Goal: Navigation & Orientation: Find specific page/section

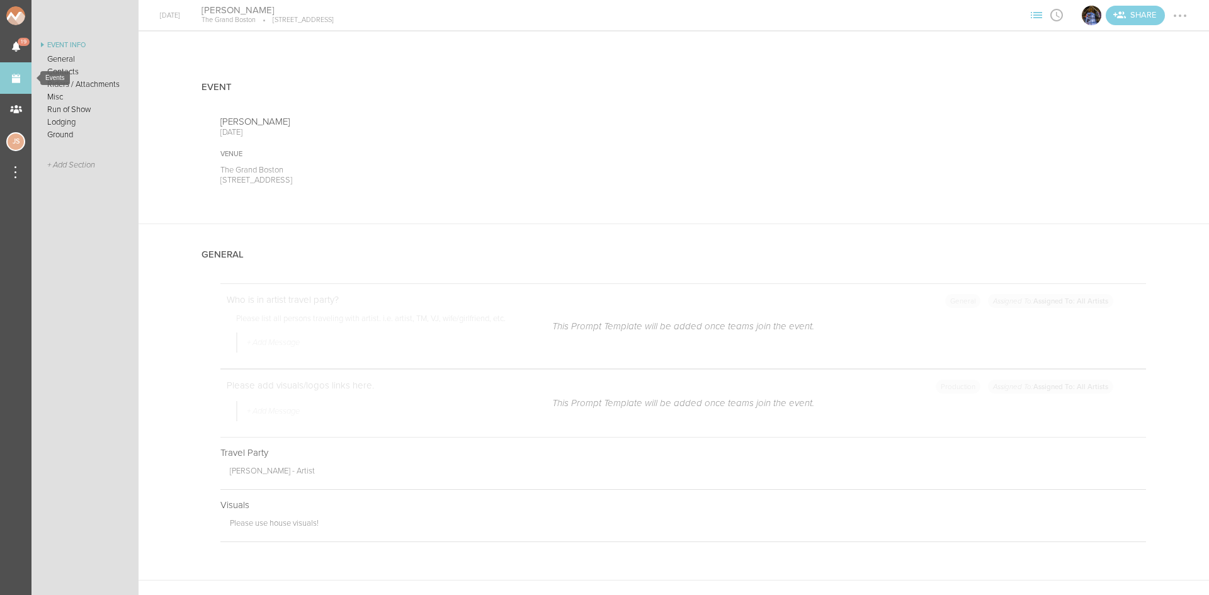
scroll to position [1812, 0]
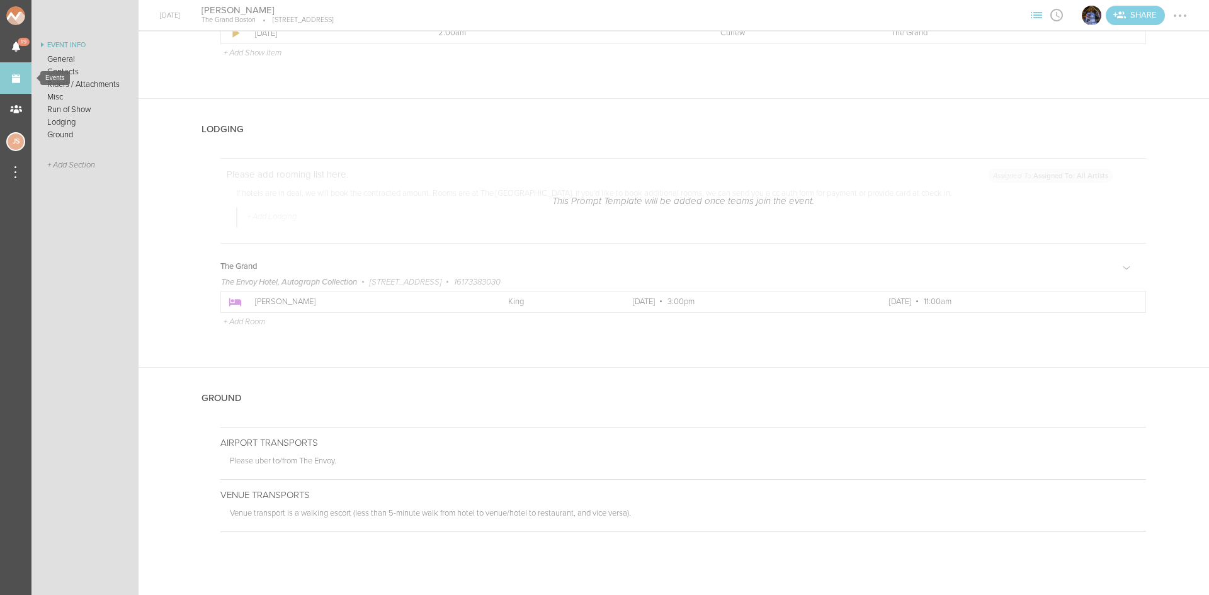
click at [13, 81] on link "Events" at bounding box center [15, 77] width 31 height 31
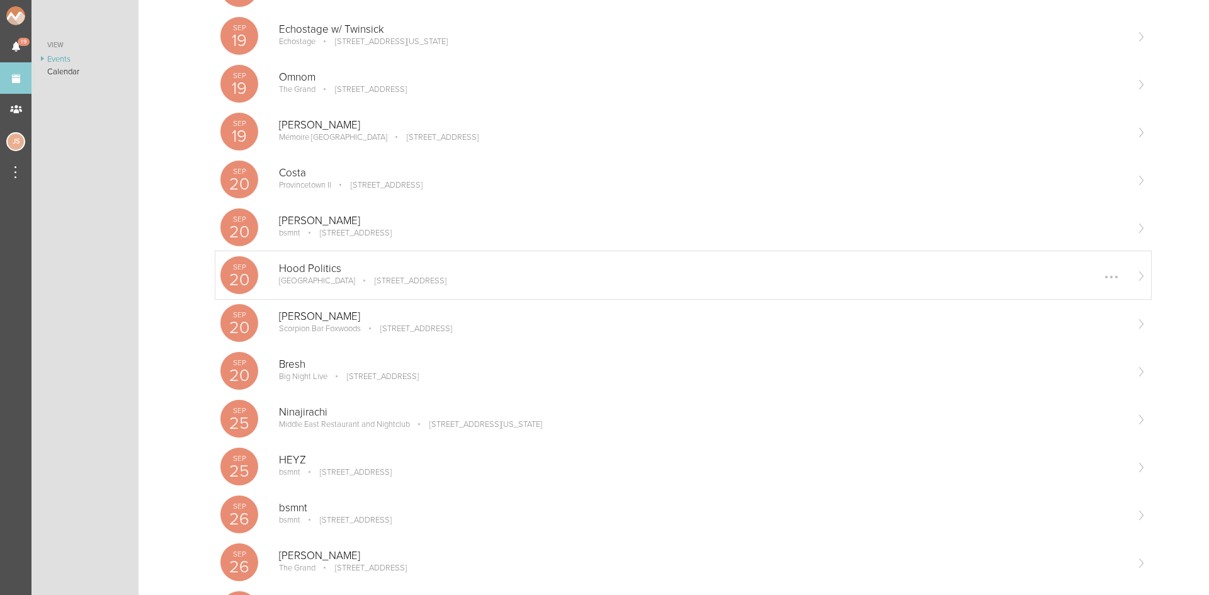
scroll to position [252, 0]
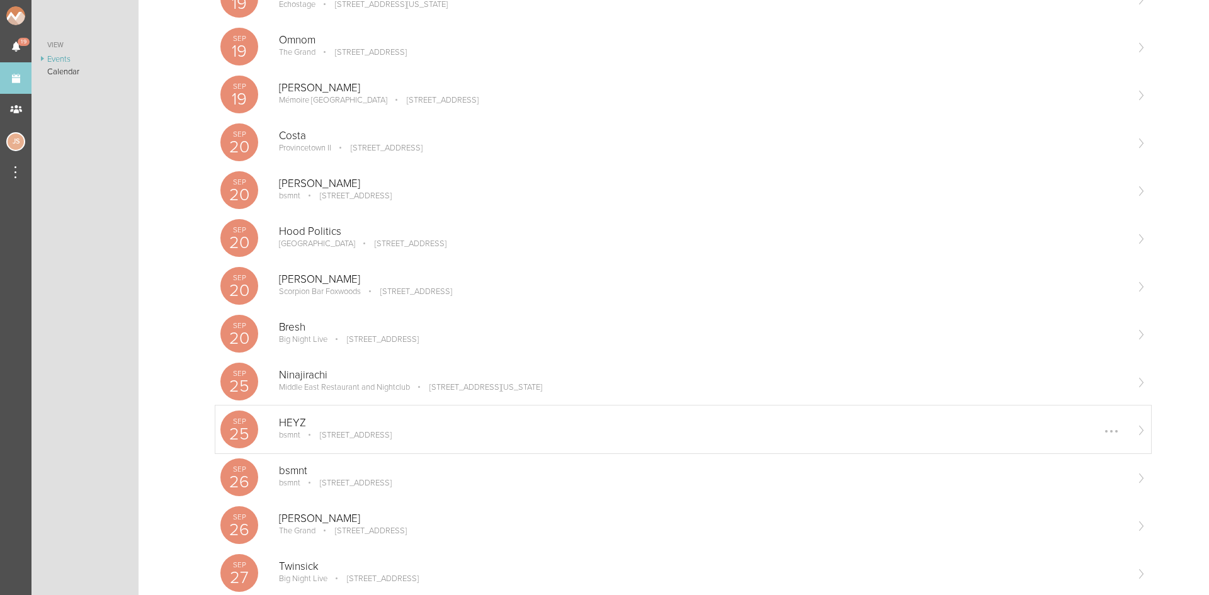
click at [426, 440] on div "HEYZ bsmnt [STREET_ADDRESS] Edit Remove" at bounding box center [702, 429] width 847 height 25
